Goal: Task Accomplishment & Management: Manage account settings

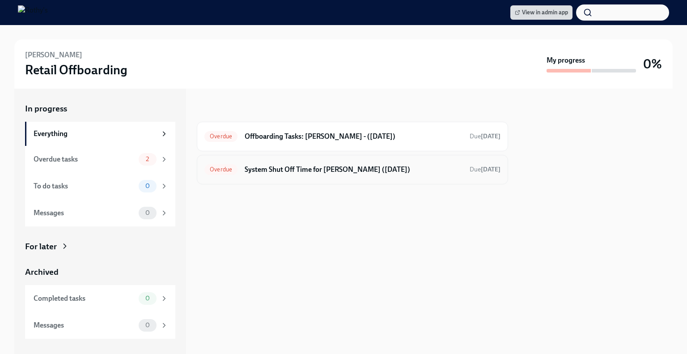
click at [356, 171] on h6 "System Shut Off Time for [PERSON_NAME] ([DATE])" at bounding box center [354, 170] width 218 height 10
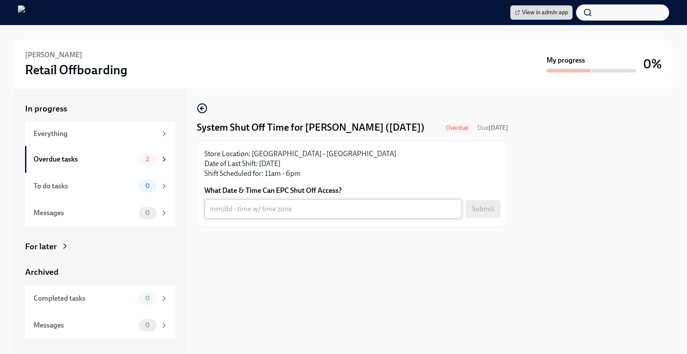
click at [261, 214] on textarea "What Date & Time Can EPC Shut Off Access?" at bounding box center [333, 209] width 247 height 11
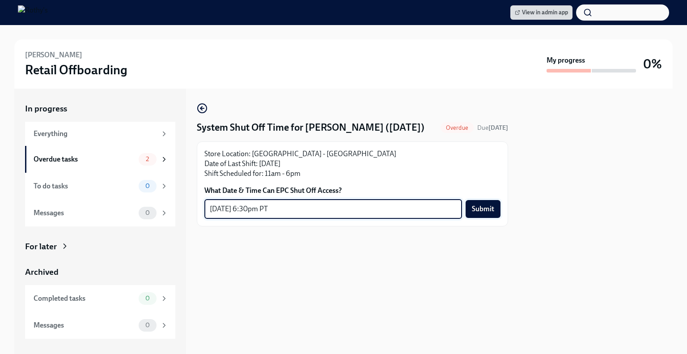
type textarea "8/17 - 6:30pm PT"
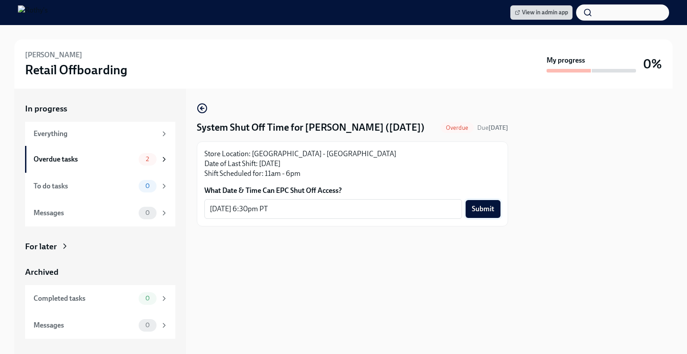
click at [491, 213] on span "Submit" at bounding box center [483, 209] width 22 height 9
click at [116, 163] on div "Overdue tasks" at bounding box center [85, 159] width 102 height 10
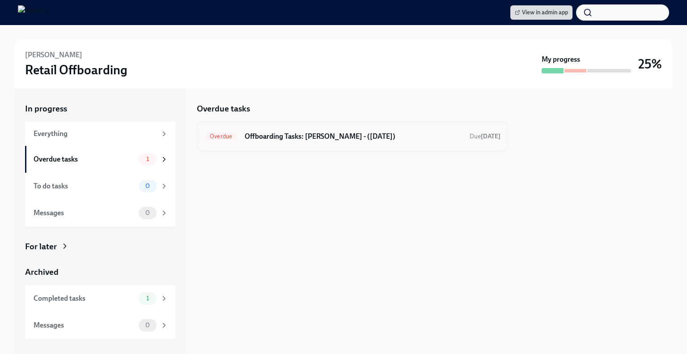
click at [363, 130] on div "Overdue Offboarding Tasks: Stephanie - (08/17/2025) Due 3 days ago" at bounding box center [353, 136] width 296 height 14
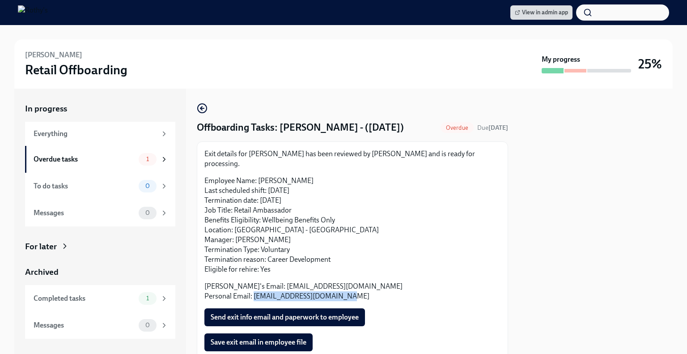
drag, startPoint x: 355, startPoint y: 289, endPoint x: 253, endPoint y: 290, distance: 101.6
click at [253, 290] on p "Rothy's Email: sweber@rothys.com Personal Email: stephanieweber2@gmail.com" at bounding box center [353, 291] width 296 height 20
copy p "stephanieweber2@gmail.com"
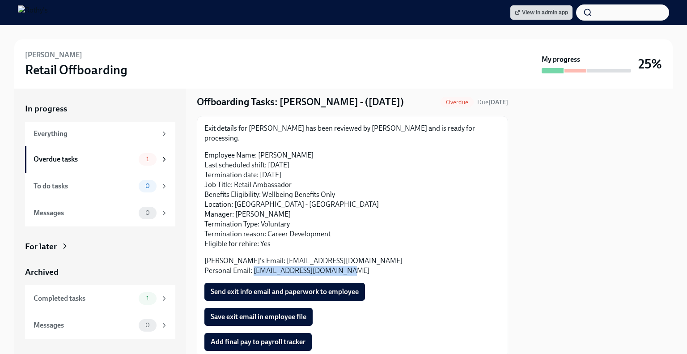
scroll to position [48, 0]
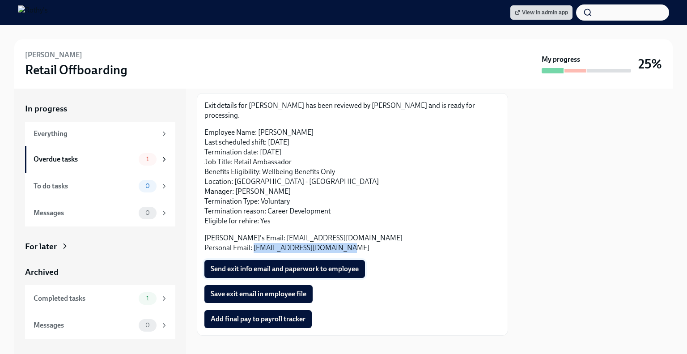
click at [290, 264] on span "Send exit info email and paperwork to employee" at bounding box center [285, 268] width 148 height 9
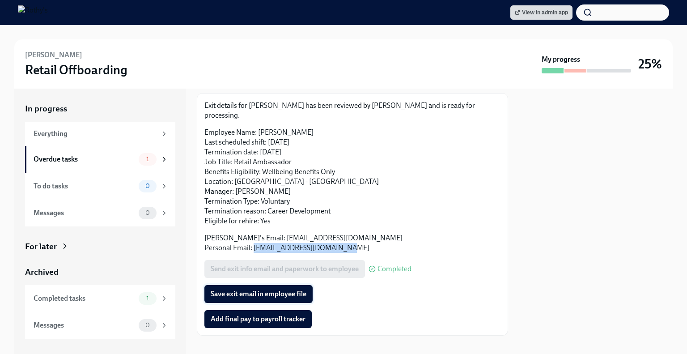
click at [242, 290] on span "Save exit email in employee file" at bounding box center [259, 294] width 96 height 9
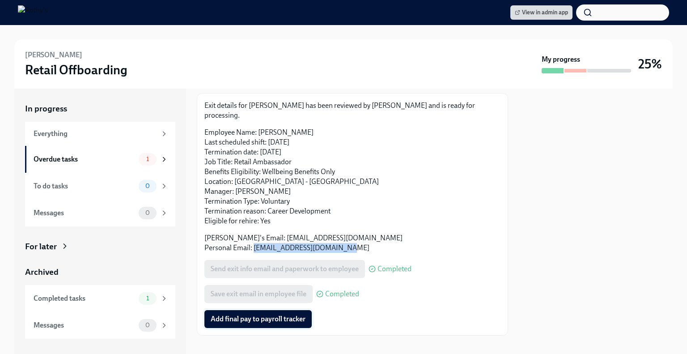
click at [276, 315] on span "Add final pay to payroll tracker" at bounding box center [258, 319] width 95 height 9
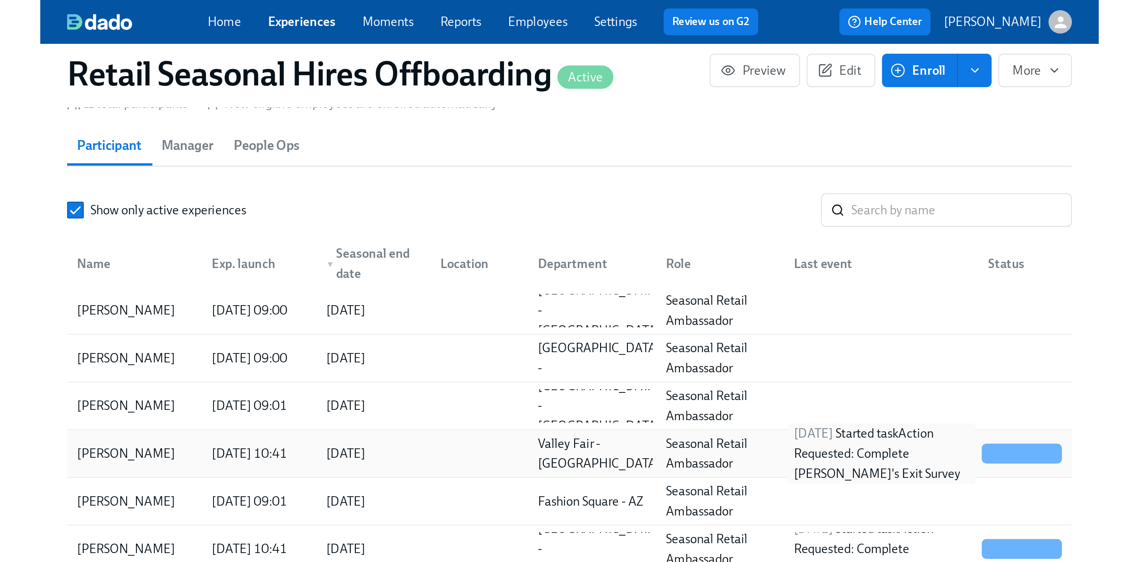
scroll to position [0, 1442]
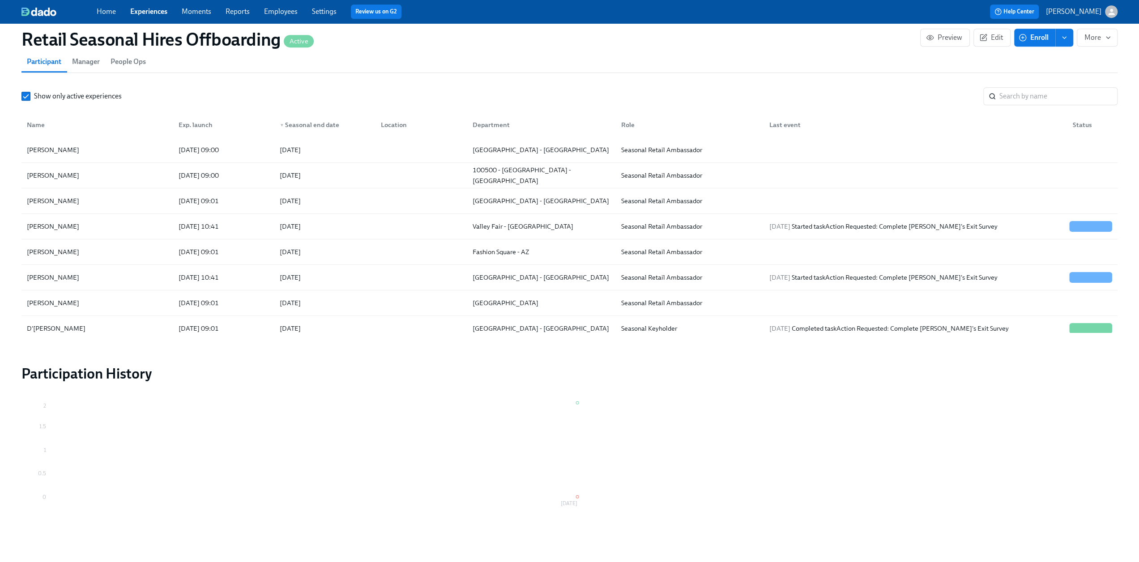
click at [153, 9] on link "Experiences" at bounding box center [148, 11] width 37 height 9
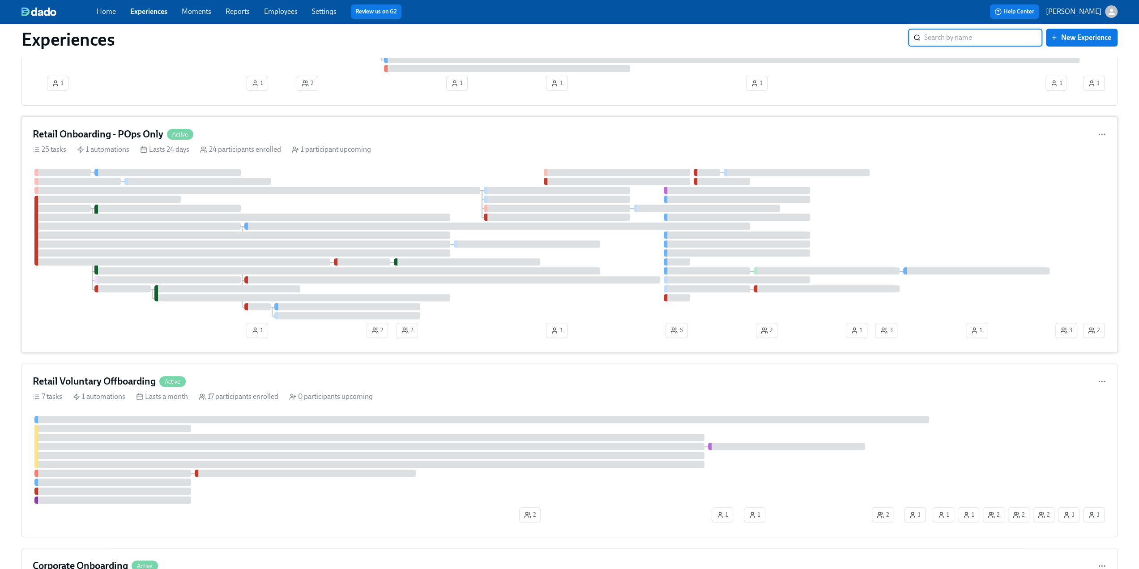
scroll to position [358, 0]
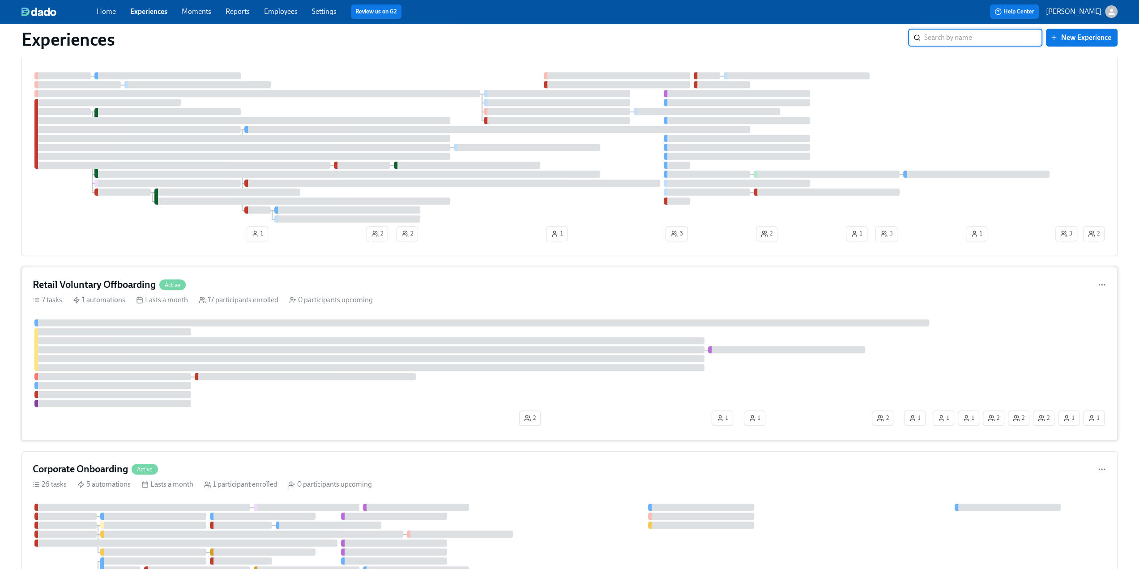
click at [101, 282] on h4 "Retail Voluntary Offboarding" at bounding box center [94, 284] width 123 height 13
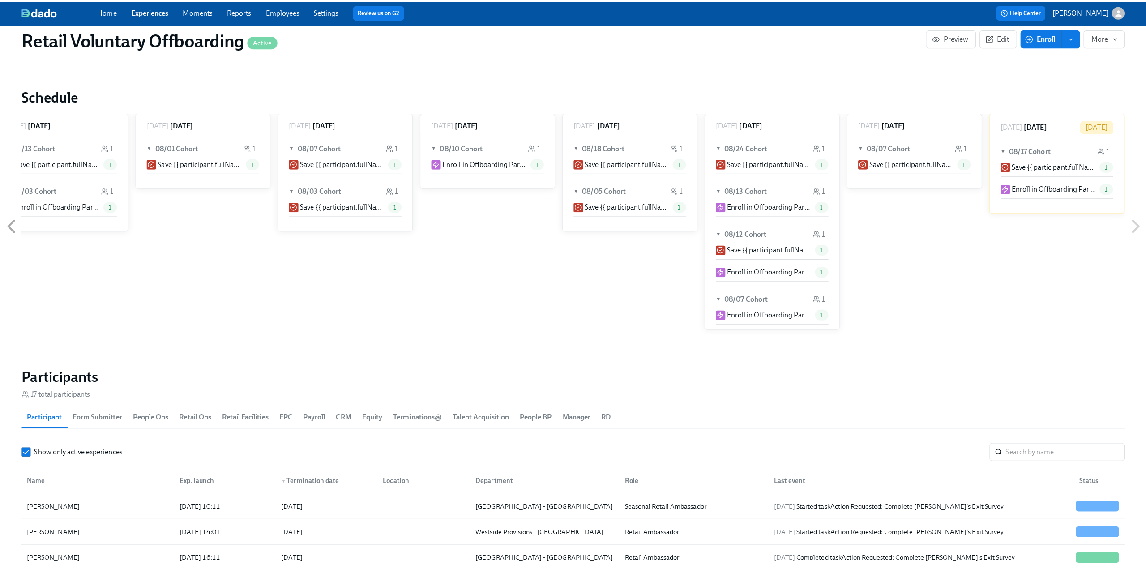
scroll to position [716, 0]
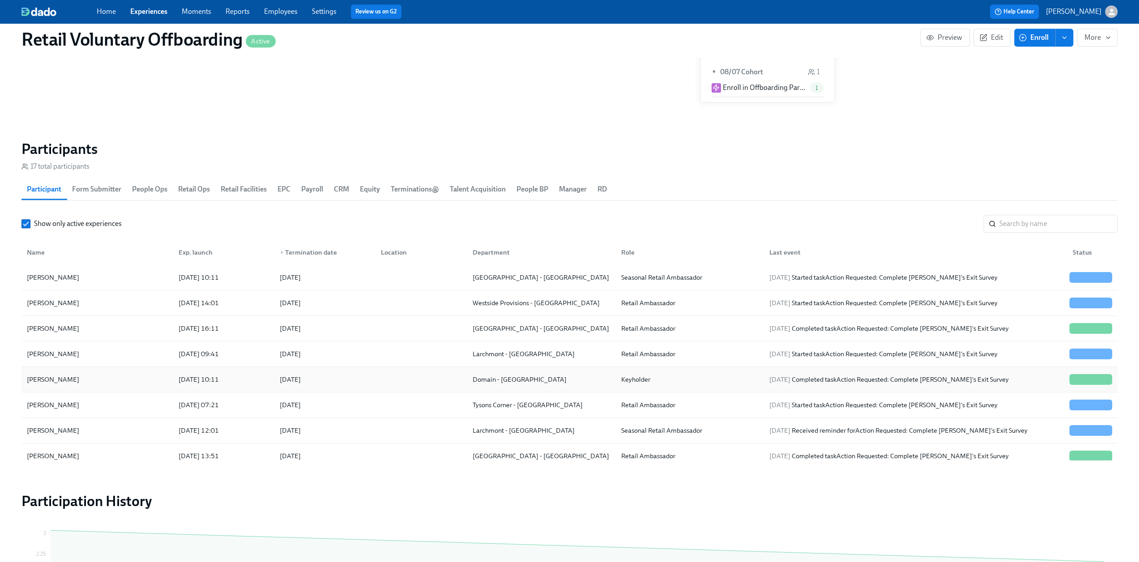
click at [105, 300] on div "Wesley Tsai" at bounding box center [97, 380] width 148 height 18
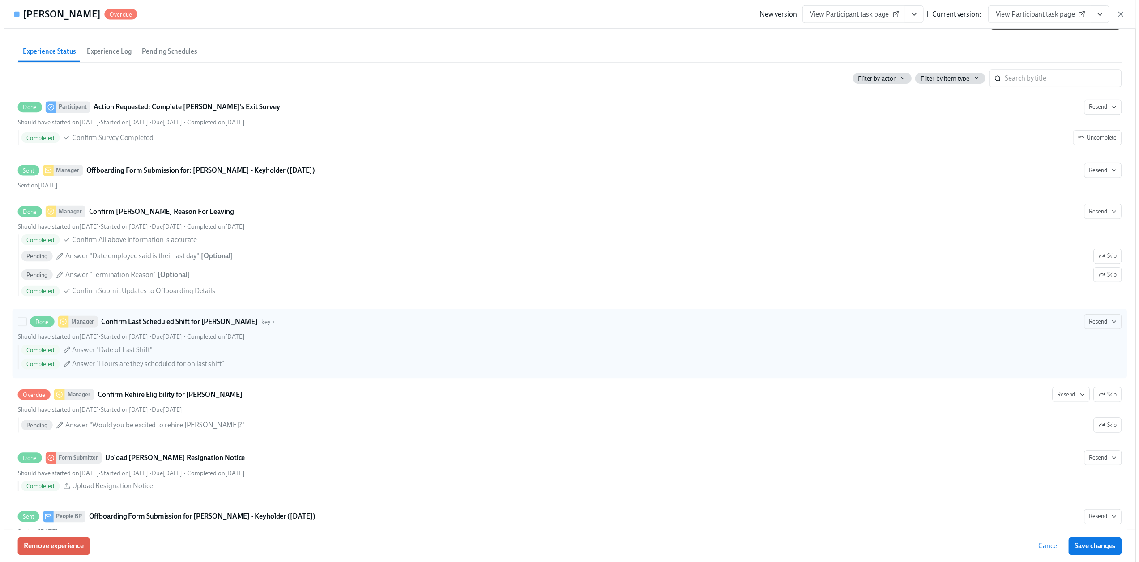
scroll to position [537, 0]
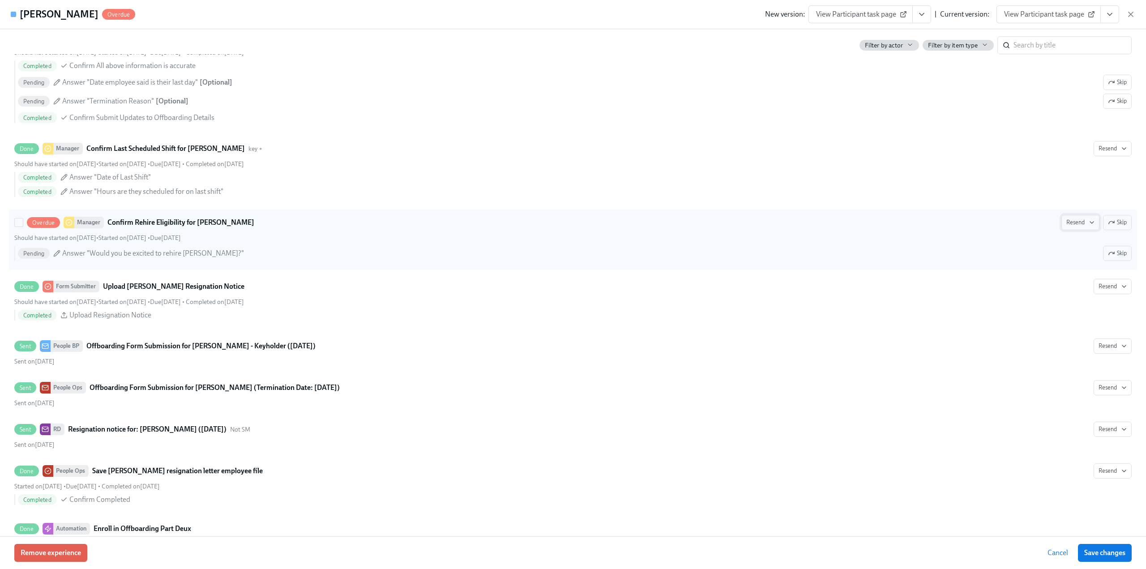
click at [566, 218] on span "Resend" at bounding box center [1080, 222] width 28 height 9
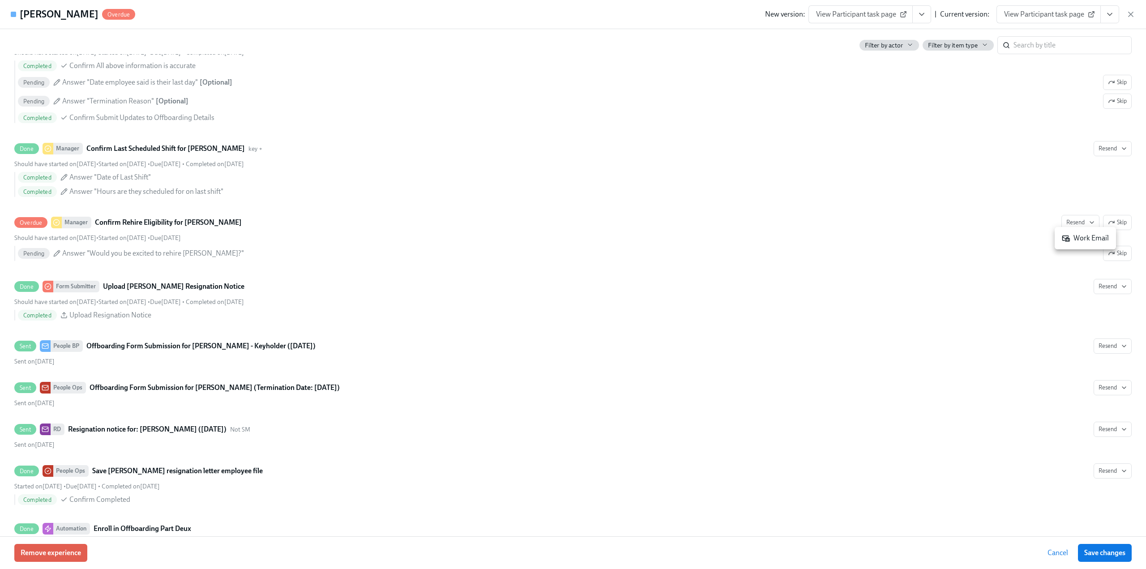
click at [566, 240] on div "Work Email" at bounding box center [1085, 238] width 47 height 10
click at [566, 13] on icon "button" at bounding box center [1130, 14] width 9 height 9
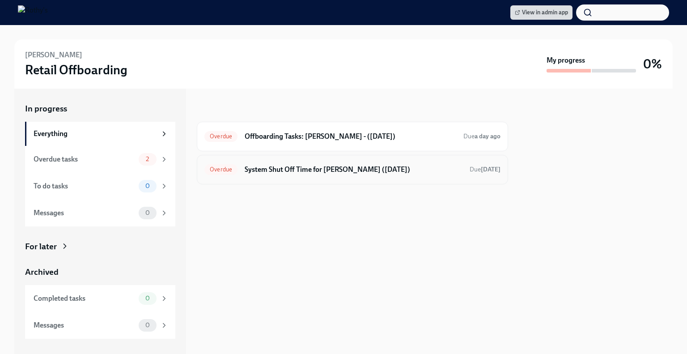
click at [291, 179] on div "Overdue System Shut Off Time for [PERSON_NAME] ([DATE]) Due [DATE]" at bounding box center [352, 170] width 311 height 30
click at [288, 165] on h6 "System Shut Off Time for [PERSON_NAME] ([DATE])" at bounding box center [354, 170] width 218 height 10
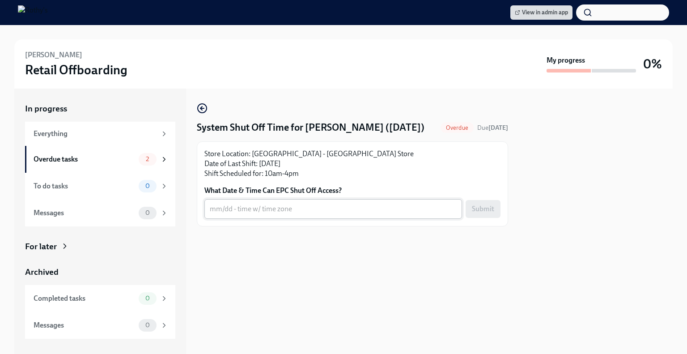
click at [281, 202] on div "x ​" at bounding box center [334, 209] width 258 height 20
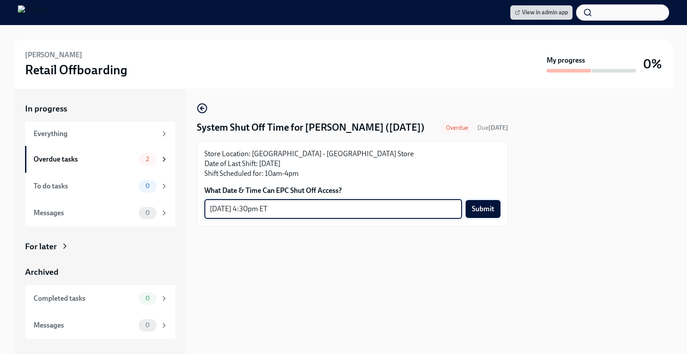
type textarea "8/19 - 4:30pm ET"
click at [487, 205] on span "Submit" at bounding box center [483, 209] width 22 height 9
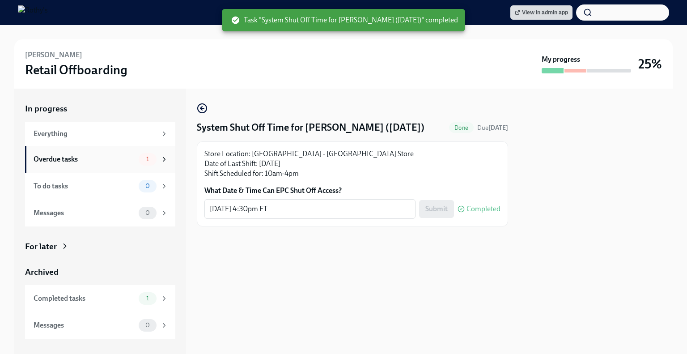
click at [78, 152] on div "Overdue tasks 1" at bounding box center [100, 159] width 150 height 27
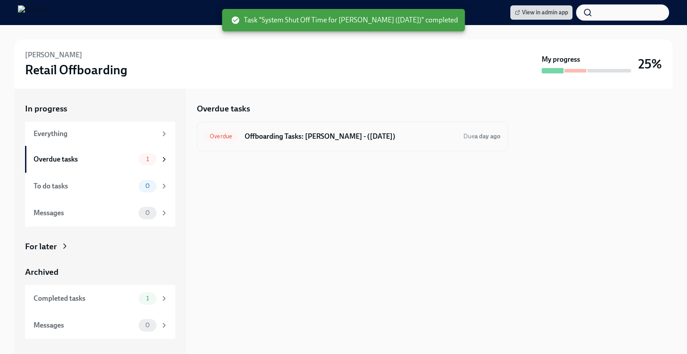
click at [383, 136] on h6 "Offboarding Tasks: Raya - (08/19/2025)" at bounding box center [351, 137] width 212 height 10
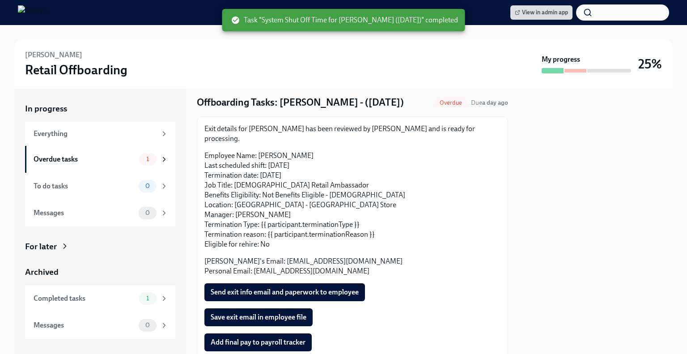
scroll to position [48, 0]
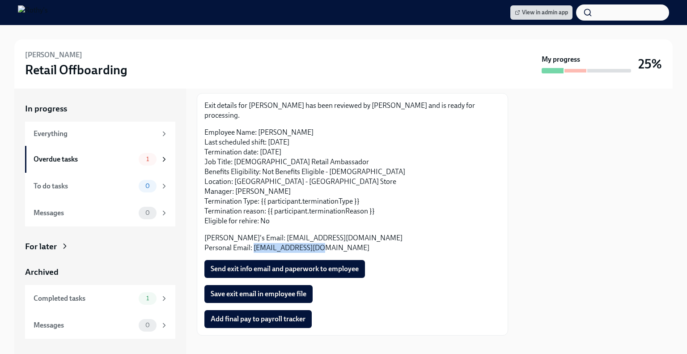
drag, startPoint x: 320, startPoint y: 237, endPoint x: 253, endPoint y: 238, distance: 67.1
click at [253, 238] on p "Rothy's Email: rhasan@rothys.com Personal Email: rayatyra@gmail.com" at bounding box center [353, 243] width 296 height 20
copy p "rayatyra@gmail.com"
drag, startPoint x: 281, startPoint y: 124, endPoint x: 259, endPoint y: 124, distance: 22.4
click at [259, 128] on p "Employee Name: Raya Hasan Last scheduled shift: 08/19/2025 Termination date: 08…" at bounding box center [353, 177] width 296 height 98
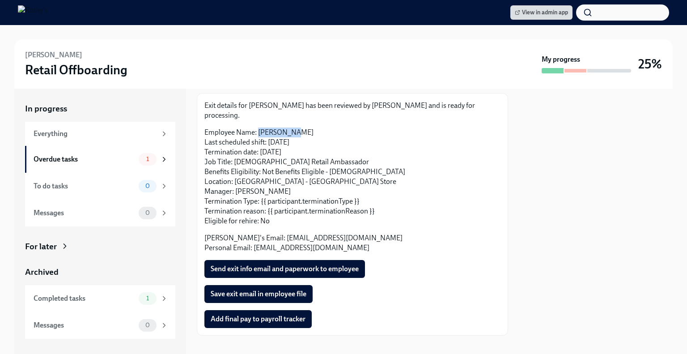
copy p "Raya Hasan"
click at [294, 264] on span "Send exit info email and paperwork to employee" at bounding box center [285, 268] width 148 height 9
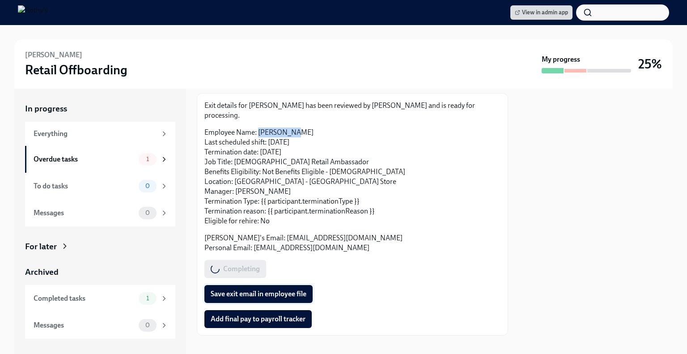
click at [286, 290] on span "Save exit email in employee file" at bounding box center [259, 294] width 96 height 9
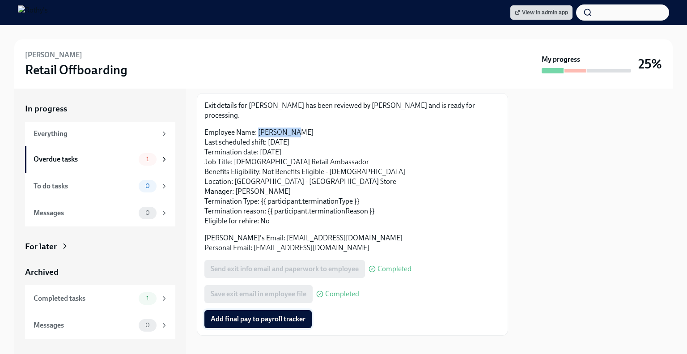
click at [279, 315] on span "Add final pay to payroll tracker" at bounding box center [258, 319] width 95 height 9
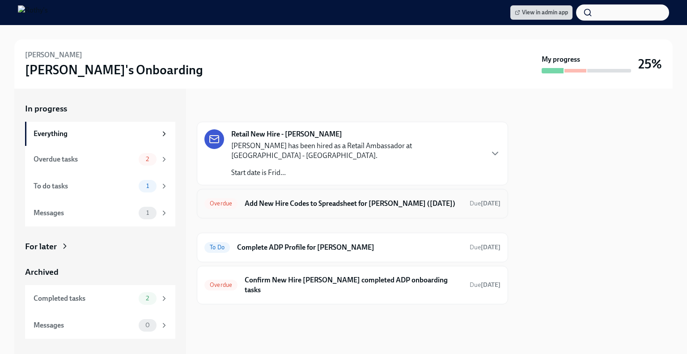
click at [295, 199] on h6 "Add New Hire Codes to Spreadsheet for Zeyad Elagroudy (08/15/2025)" at bounding box center [354, 204] width 218 height 10
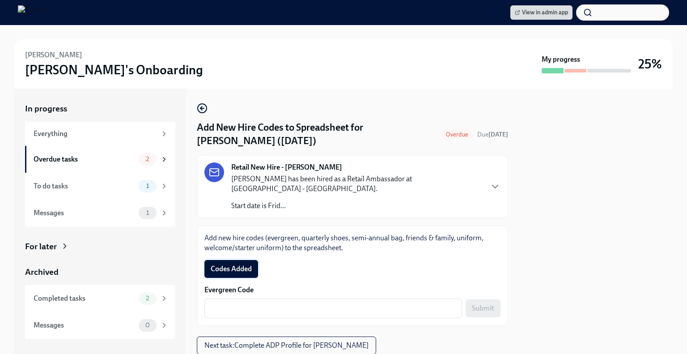
click at [226, 264] on span "Codes Added" at bounding box center [231, 268] width 41 height 9
click at [252, 298] on div "x ​" at bounding box center [334, 308] width 258 height 20
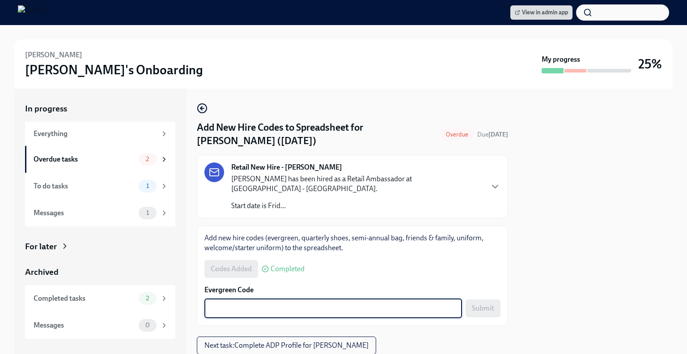
paste textarea "E-FF-7LH79UG"
type textarea "E-FF-7LH79UG"
click at [484, 304] on span "Submit" at bounding box center [483, 308] width 22 height 9
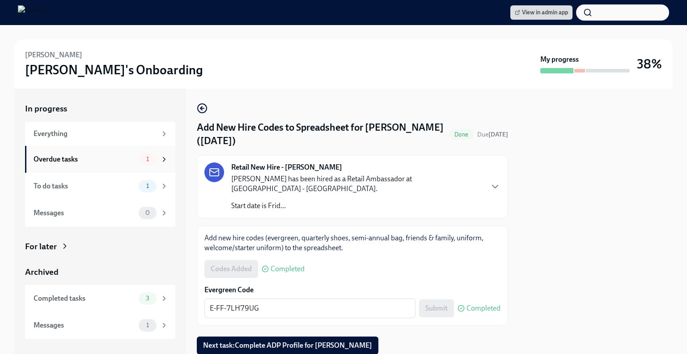
click at [98, 166] on div "Overdue tasks 1" at bounding box center [100, 159] width 150 height 27
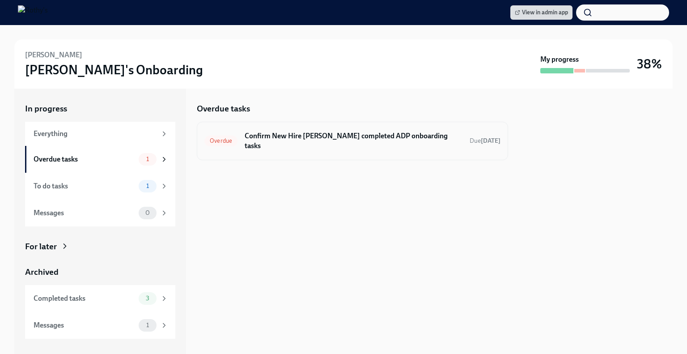
click at [289, 131] on h6 "Confirm New Hire Zeyad Elagroudy completed ADP onboarding tasks" at bounding box center [354, 141] width 218 height 20
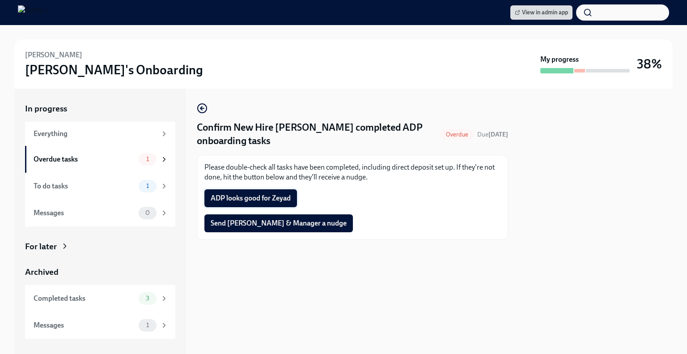
click at [267, 194] on span "ADP looks good for Zeyad" at bounding box center [251, 198] width 80 height 9
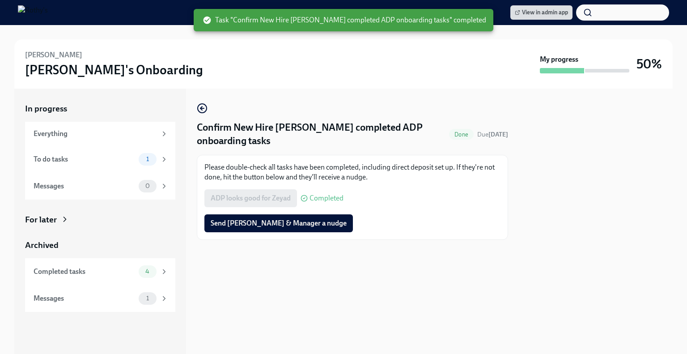
click at [77, 161] on div "To do tasks" at bounding box center [85, 159] width 102 height 10
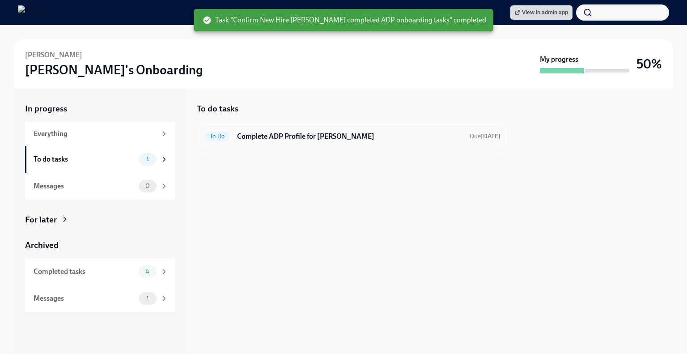
click at [278, 136] on h6 "Complete ADP Profile for Zeyad Elagroudy" at bounding box center [350, 137] width 226 height 10
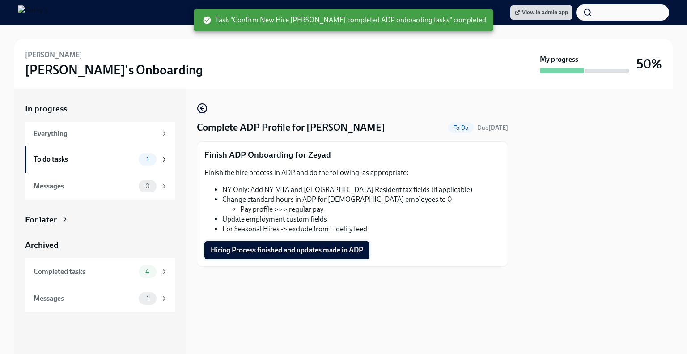
click at [254, 247] on span "Hiring Process finished and updates made in ADP" at bounding box center [287, 250] width 153 height 9
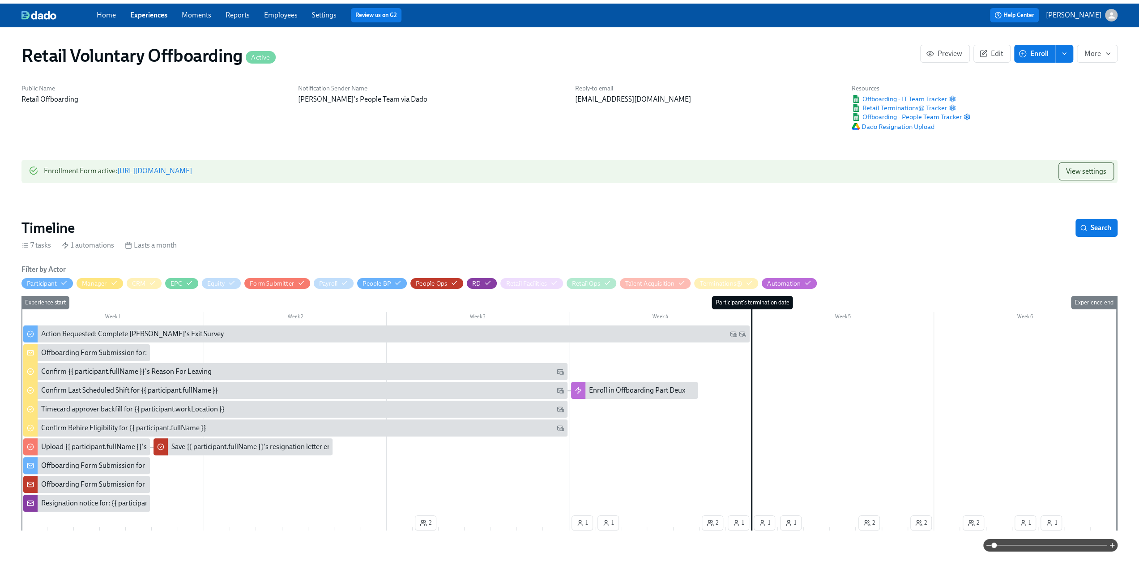
scroll to position [0, 2284]
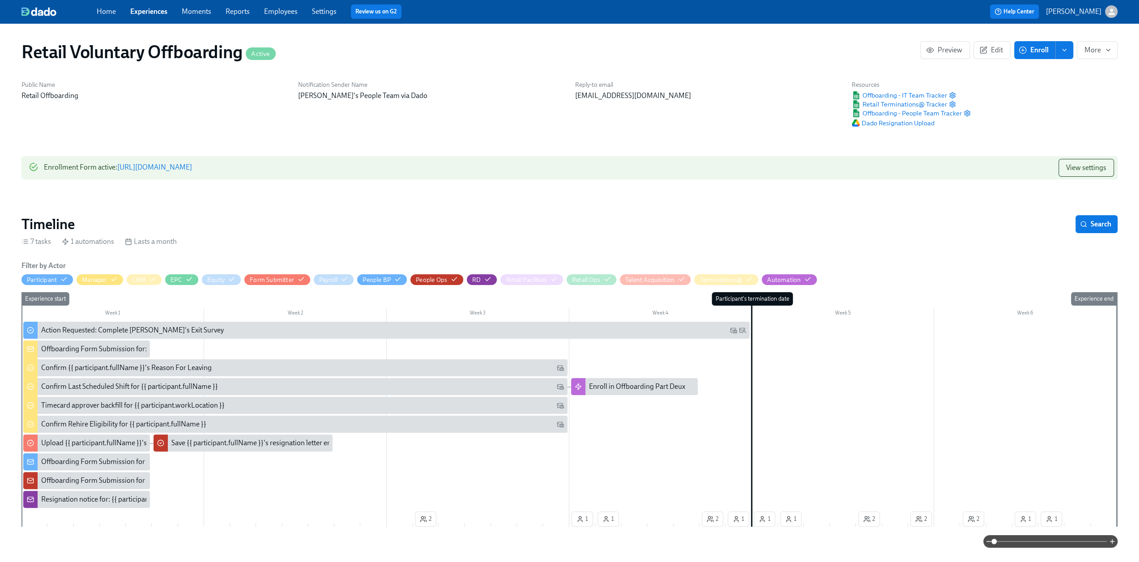
click at [150, 11] on link "Experiences" at bounding box center [148, 11] width 37 height 9
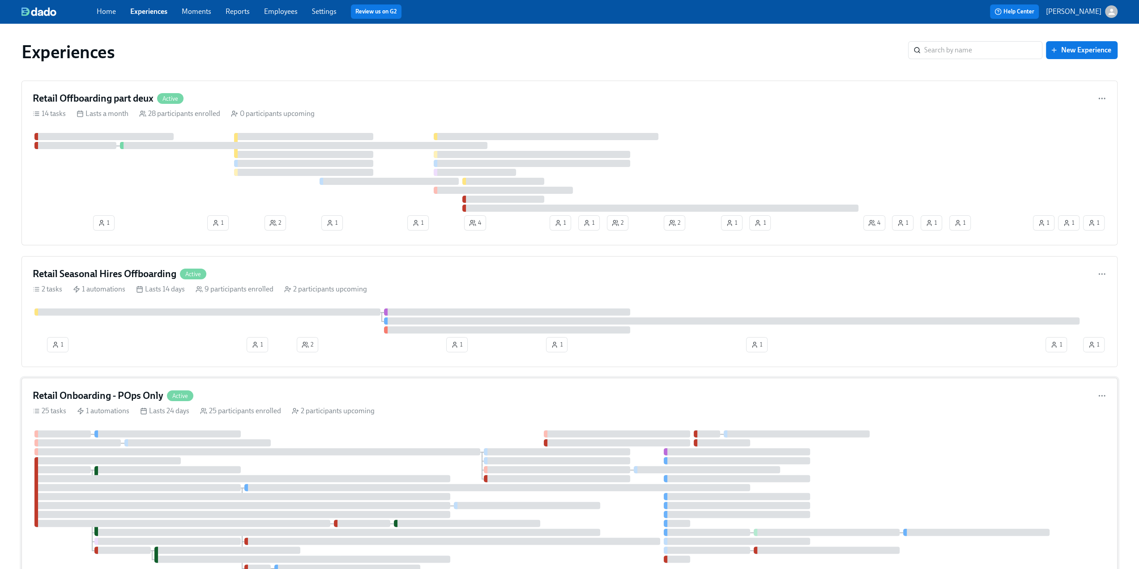
click at [123, 389] on h4 "Retail Onboarding - POps Only" at bounding box center [98, 395] width 131 height 13
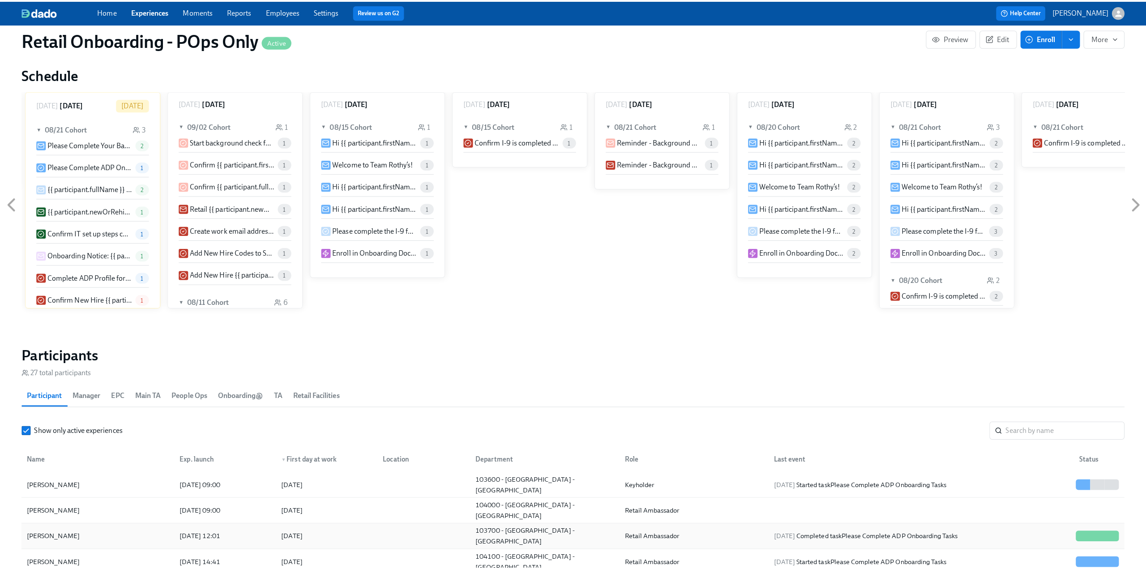
scroll to position [895, 0]
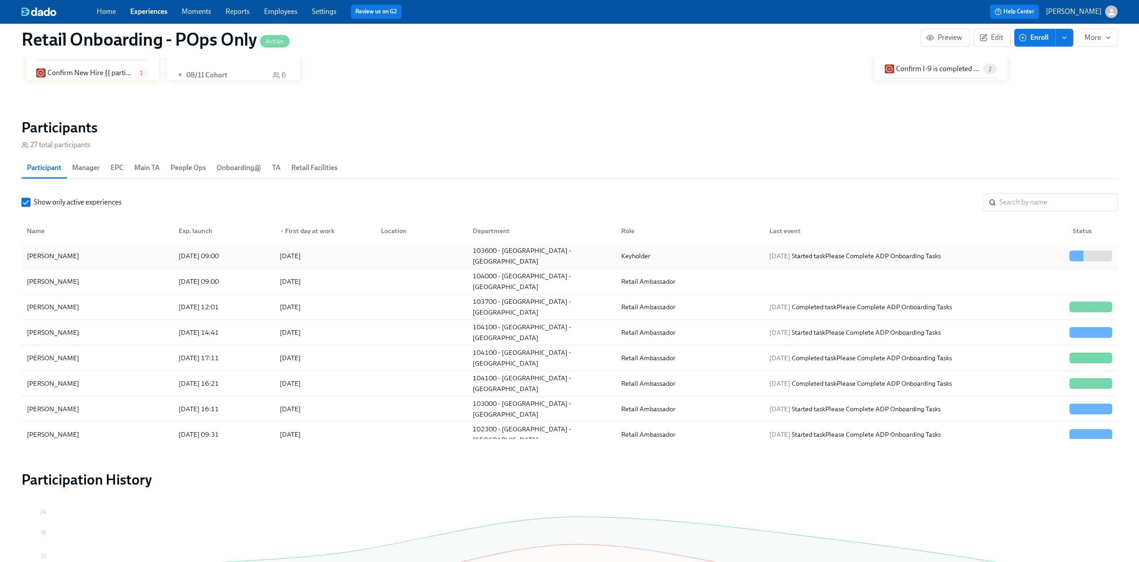
click at [97, 261] on div "Ilana Shayevich" at bounding box center [97, 256] width 148 height 18
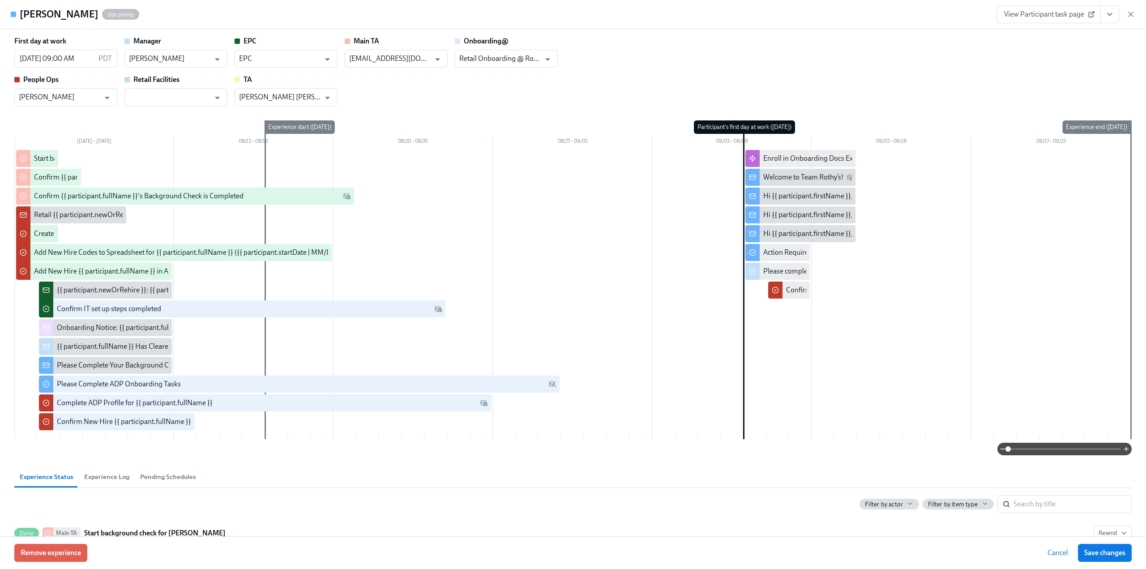
click at [1132, 13] on icon "button" at bounding box center [1130, 14] width 9 height 9
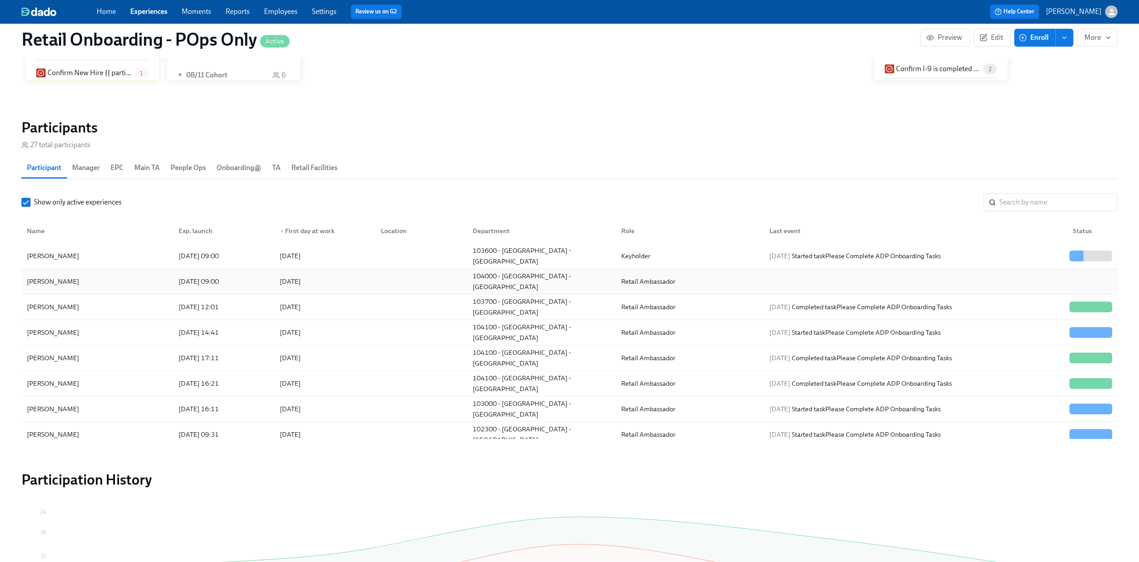
click at [125, 279] on div "Destini Riddick" at bounding box center [97, 282] width 148 height 18
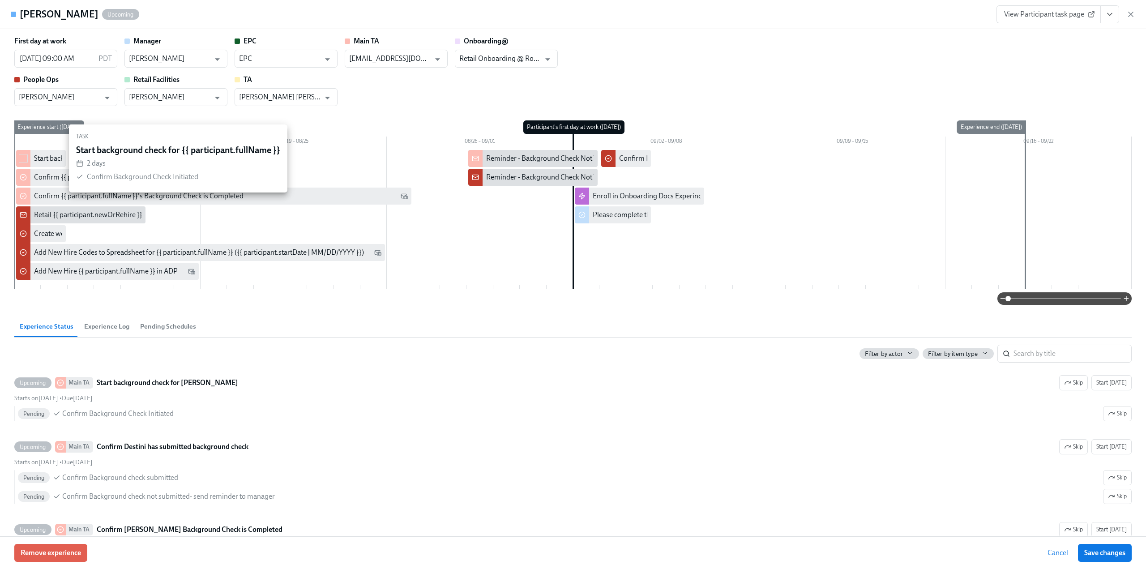
click at [26, 160] on input "checkbox" at bounding box center [23, 158] width 8 height 8
checkbox input "true"
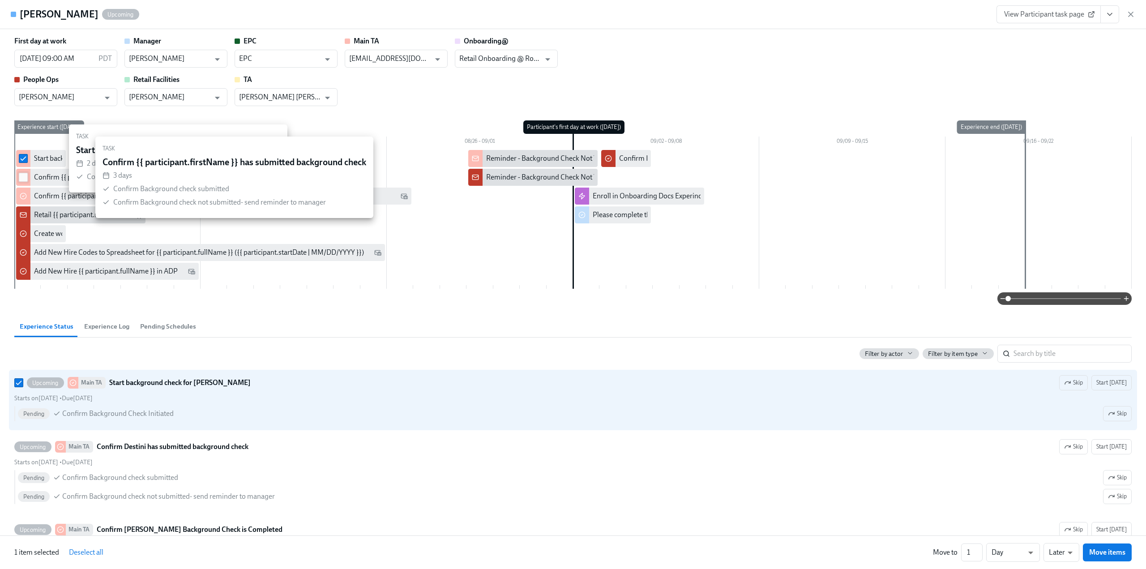
click at [25, 179] on input "checkbox" at bounding box center [23, 177] width 8 height 8
checkbox input "true"
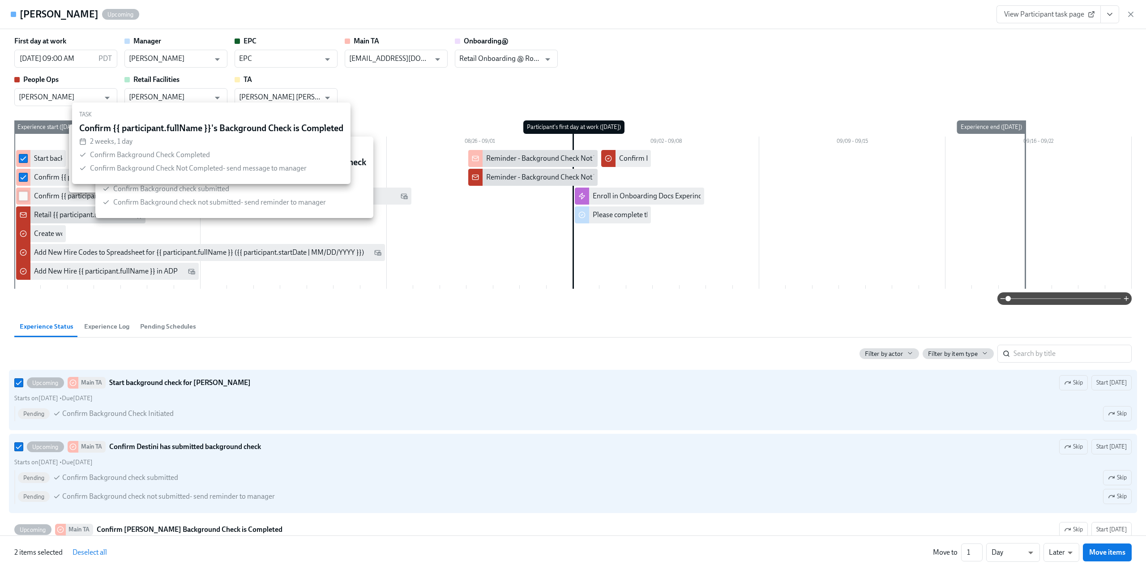
click at [24, 197] on input "checkbox" at bounding box center [23, 196] width 8 height 8
checkbox input "true"
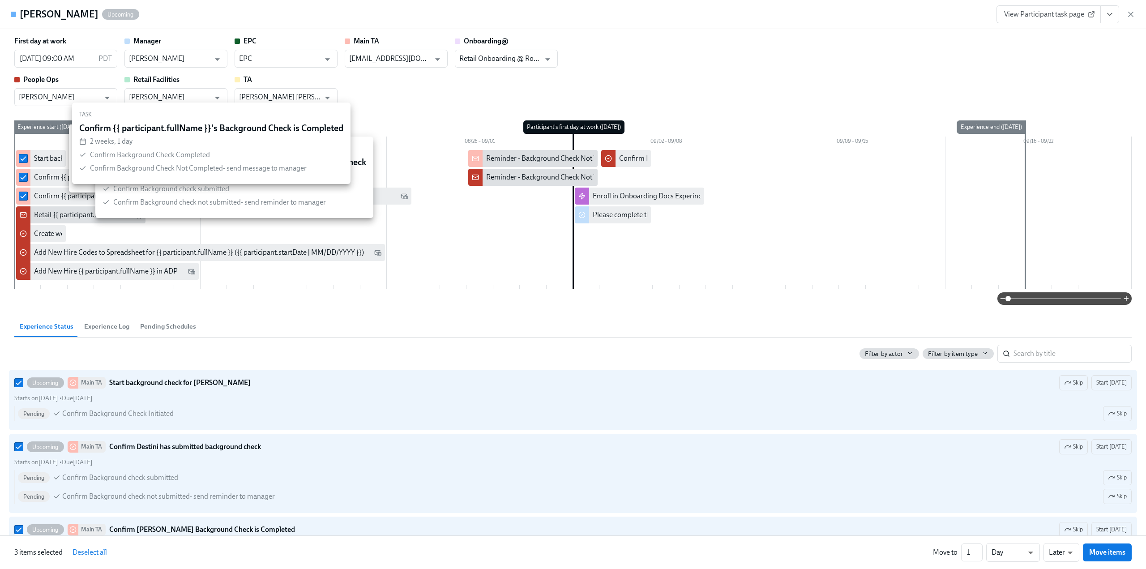
checkbox input "true"
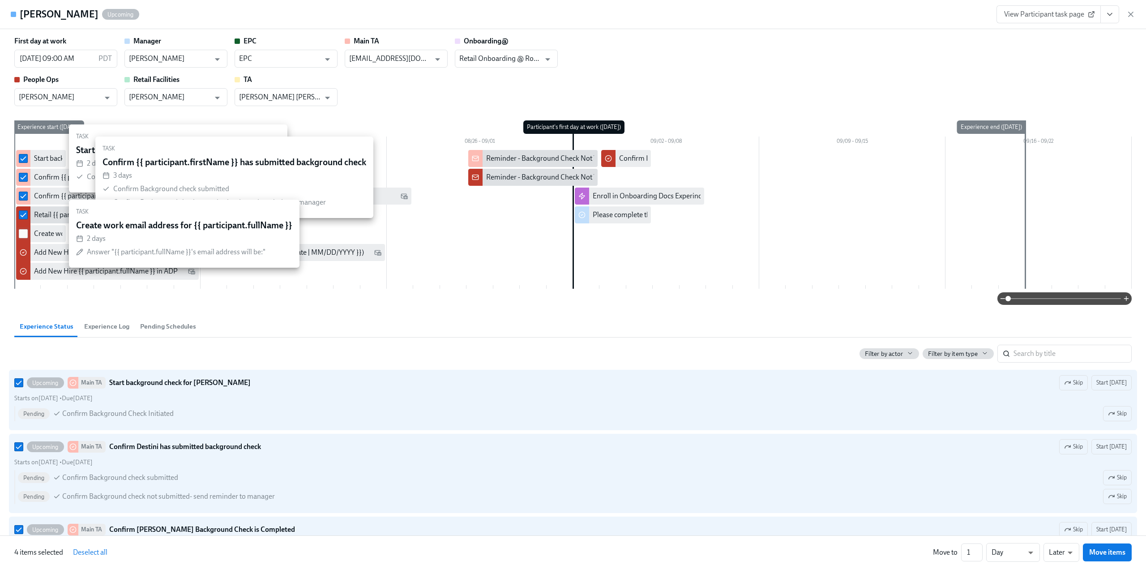
click at [26, 232] on input "checkbox" at bounding box center [23, 234] width 8 height 8
checkbox input "true"
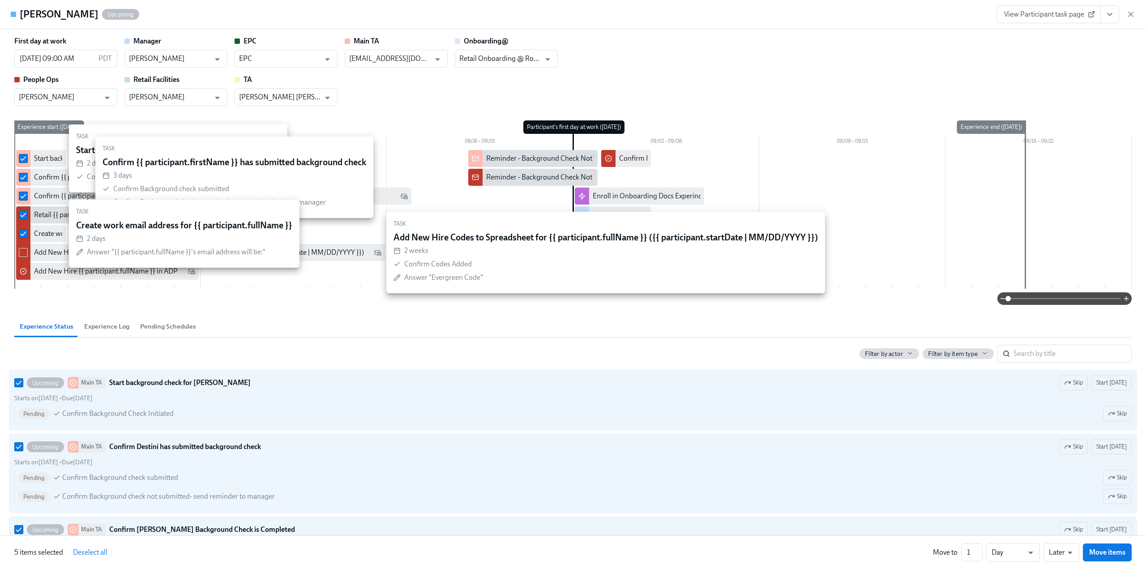
click at [25, 253] on input "checkbox" at bounding box center [23, 252] width 8 height 8
checkbox input "true"
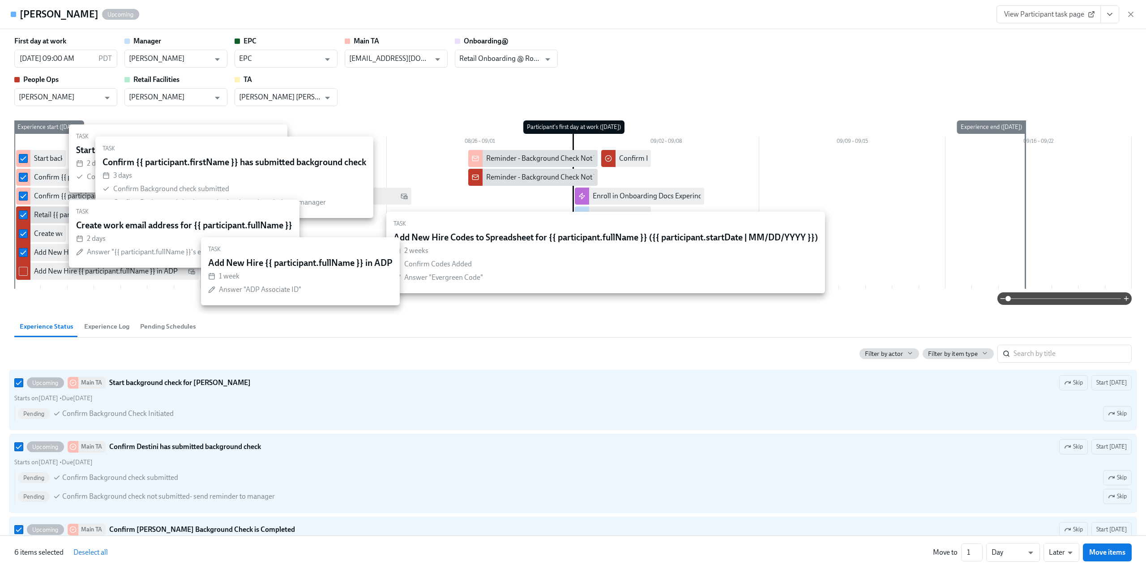
click at [25, 272] on input "checkbox" at bounding box center [23, 271] width 8 height 8
checkbox input "true"
click at [1066, 536] on li "Earlier" at bounding box center [1061, 535] width 36 height 15
type input "earlier"
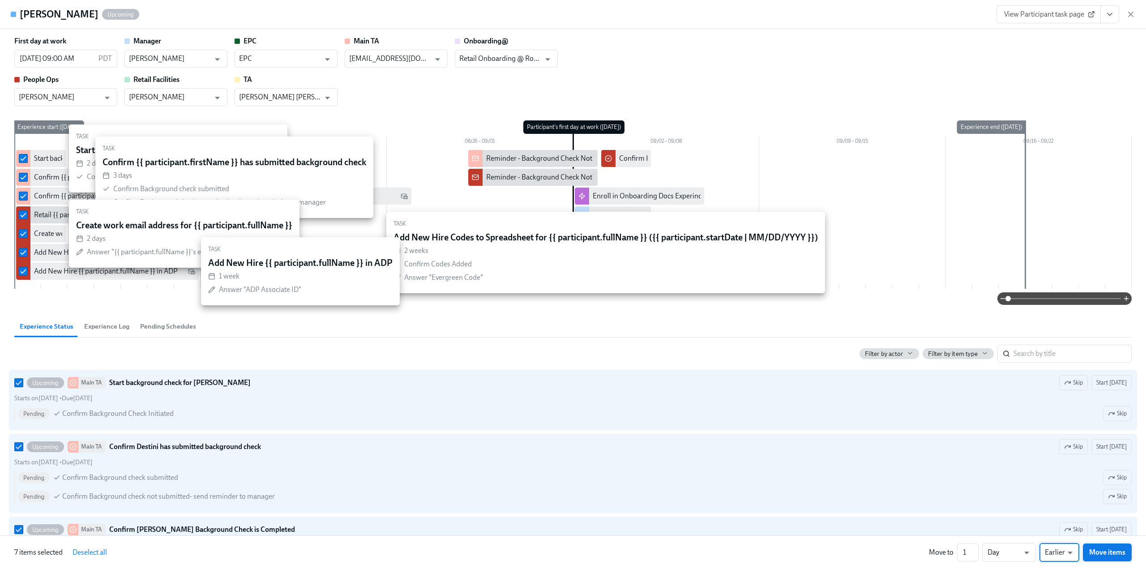
click at [1096, 550] on span "Move items" at bounding box center [1107, 552] width 36 height 9
checkbox input "false"
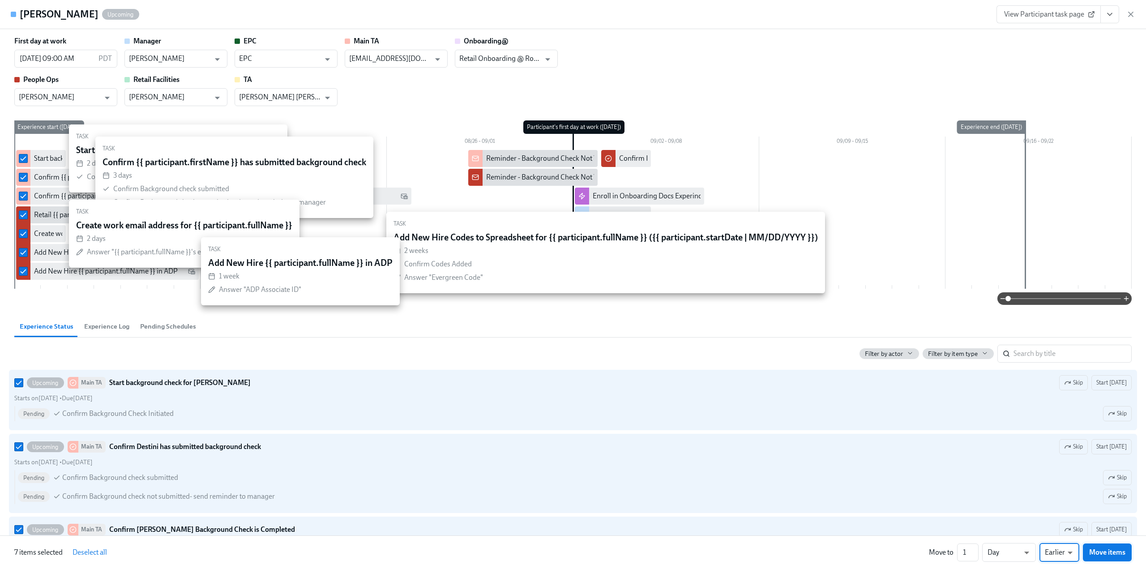
checkbox input "false"
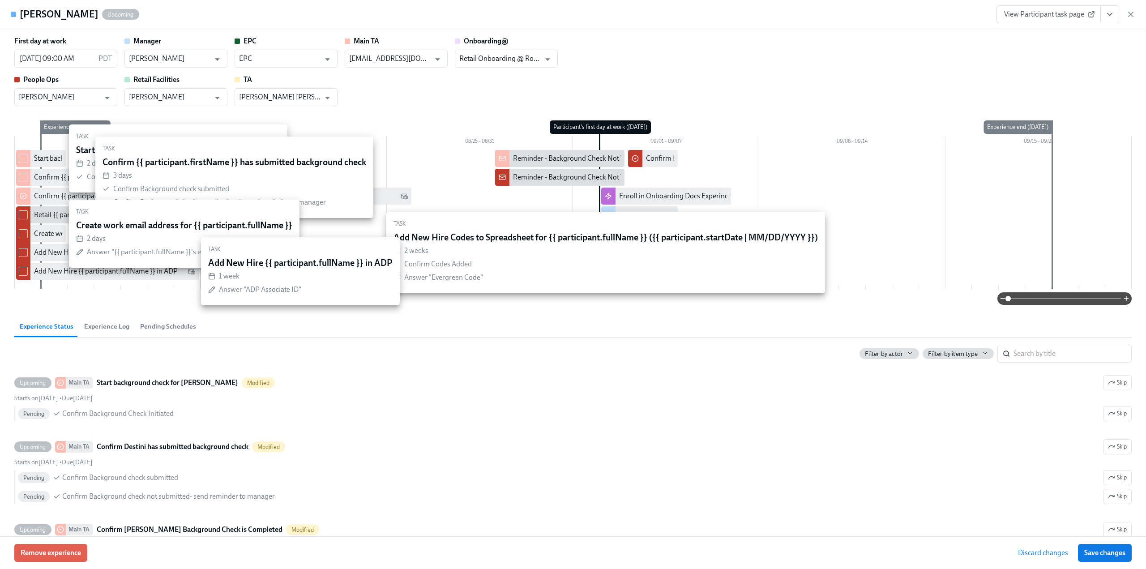
click at [1116, 557] on span "Save changes" at bounding box center [1104, 552] width 41 height 9
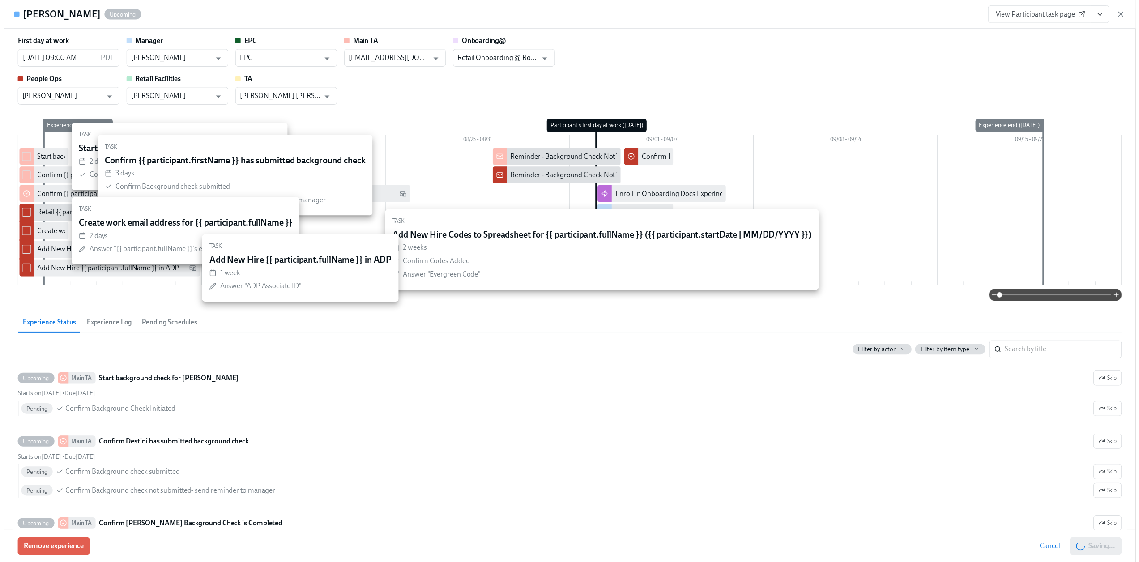
scroll to position [0, 4836]
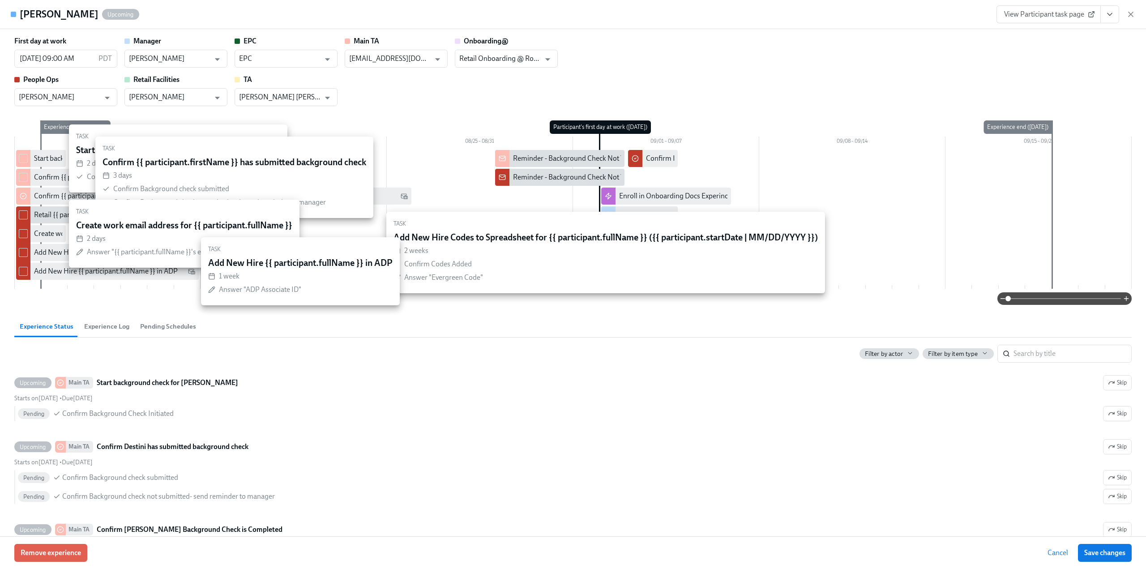
click at [1131, 14] on icon "button" at bounding box center [1130, 14] width 9 height 9
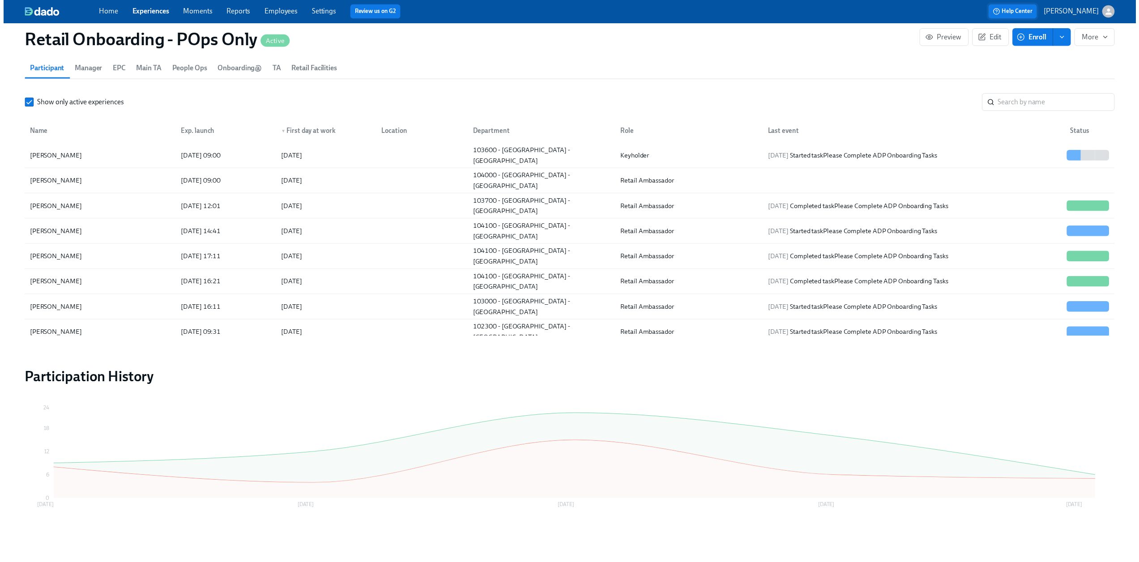
scroll to position [0, 4830]
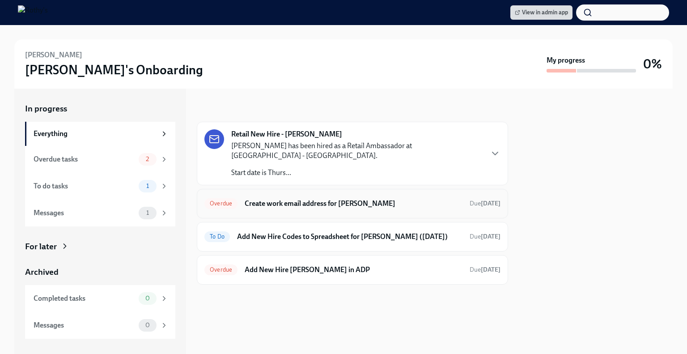
click at [315, 199] on h6 "Create work email address for [PERSON_NAME]" at bounding box center [354, 204] width 218 height 10
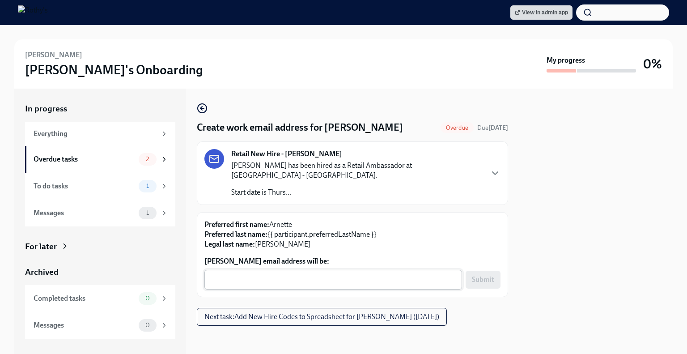
click at [277, 274] on textarea "[PERSON_NAME] email address will be:" at bounding box center [333, 279] width 247 height 11
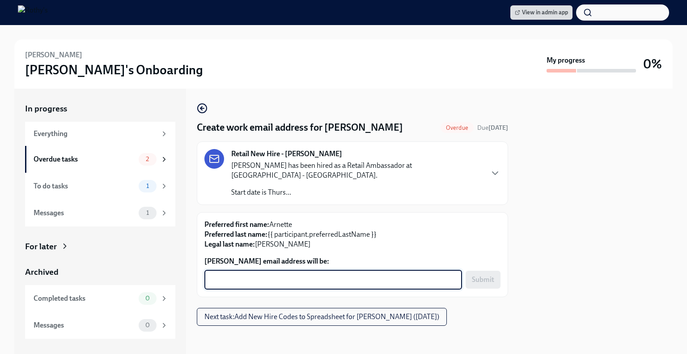
paste textarea "[EMAIL_ADDRESS][DOMAIN_NAME]"
type textarea "[EMAIL_ADDRESS][DOMAIN_NAME]"
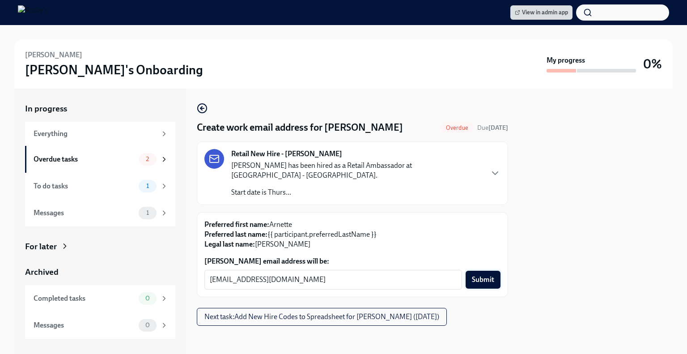
click at [483, 275] on span "Submit" at bounding box center [483, 279] width 22 height 9
click at [112, 158] on div "Overdue tasks" at bounding box center [85, 159] width 102 height 10
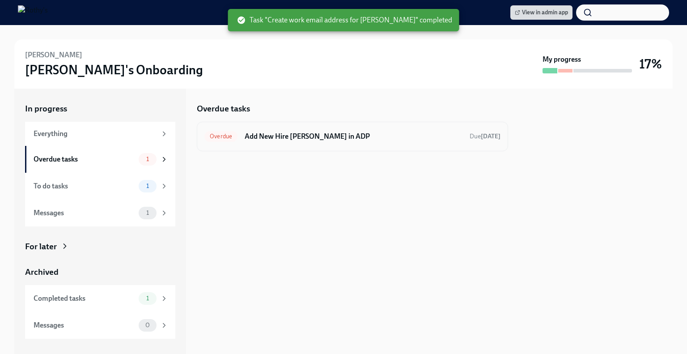
click at [349, 141] on h6 "Add New Hire [PERSON_NAME] in ADP" at bounding box center [354, 137] width 218 height 10
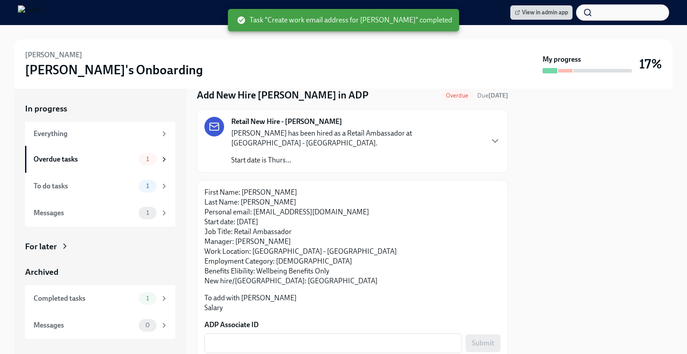
scroll to position [57, 0]
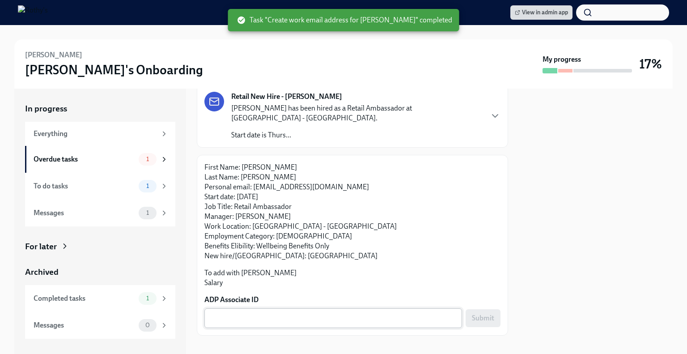
click at [293, 313] on textarea "ADP Associate ID" at bounding box center [333, 318] width 247 height 11
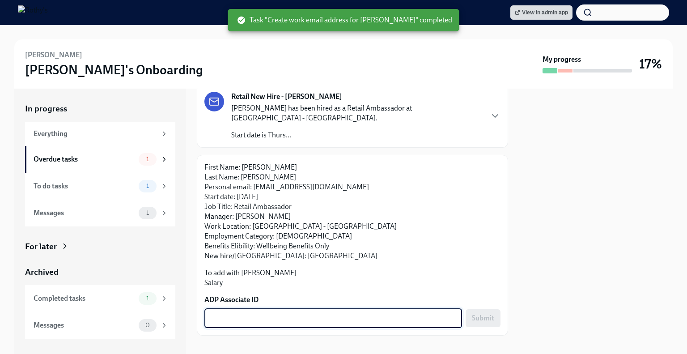
paste textarea "7QA6RKG8U"
type textarea "7QA6RKG8U"
click at [474, 314] on span "Submit" at bounding box center [483, 318] width 22 height 9
